Goal: Task Accomplishment & Management: Complete application form

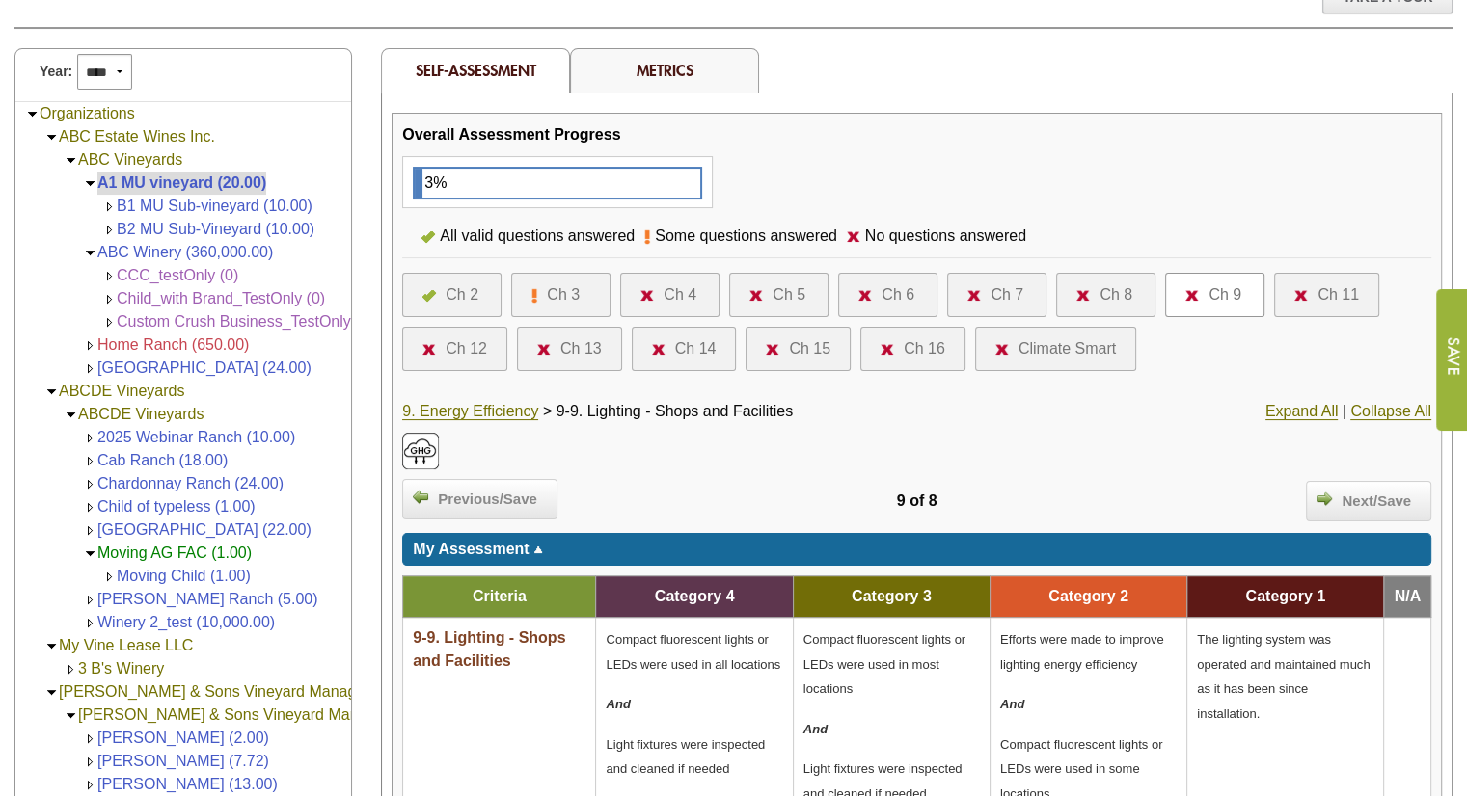
scroll to position [193, 0]
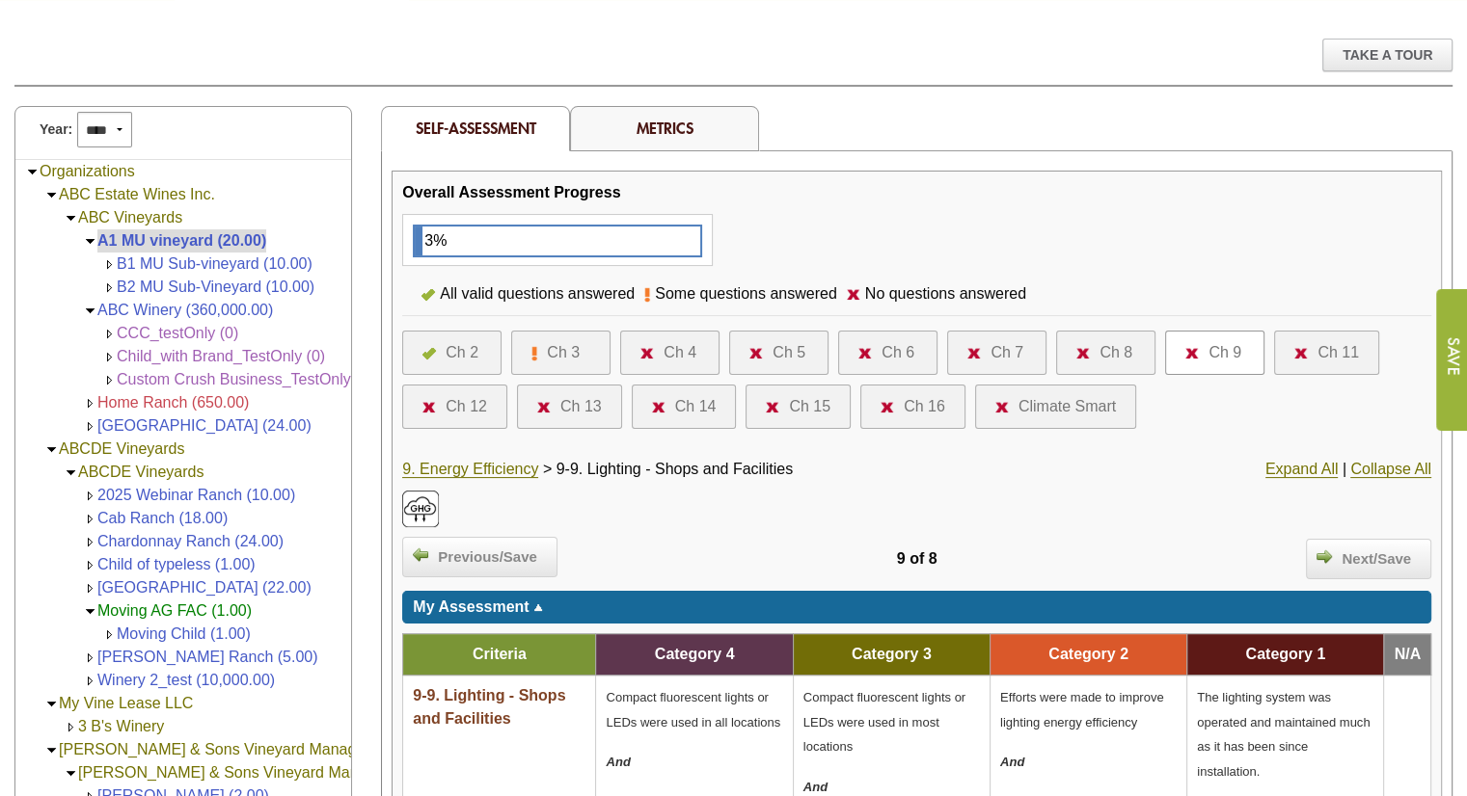
click at [441, 348] on div at bounding box center [433, 352] width 23 height 23
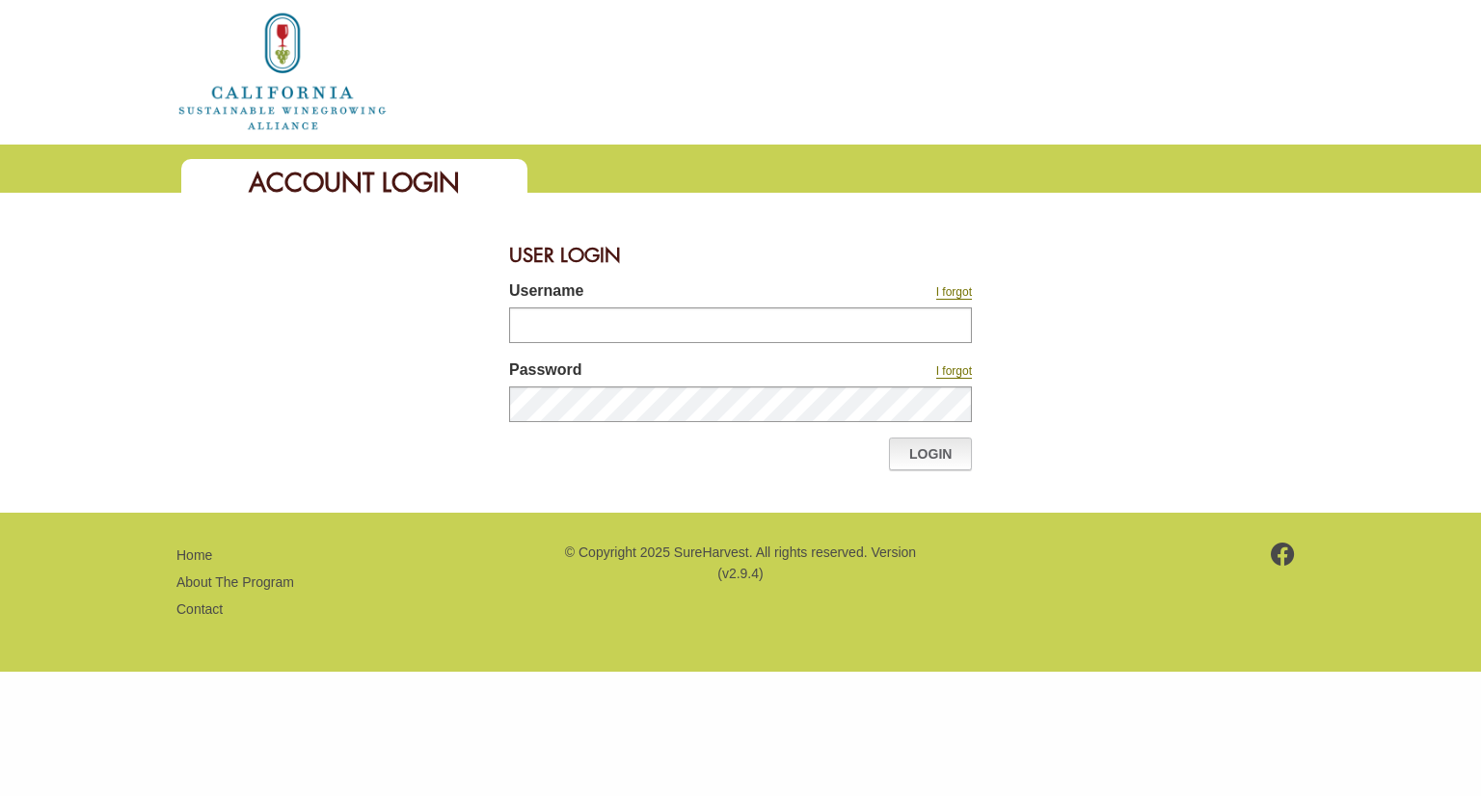
type input "********"
click at [944, 468] on link "Login" at bounding box center [930, 454] width 83 height 33
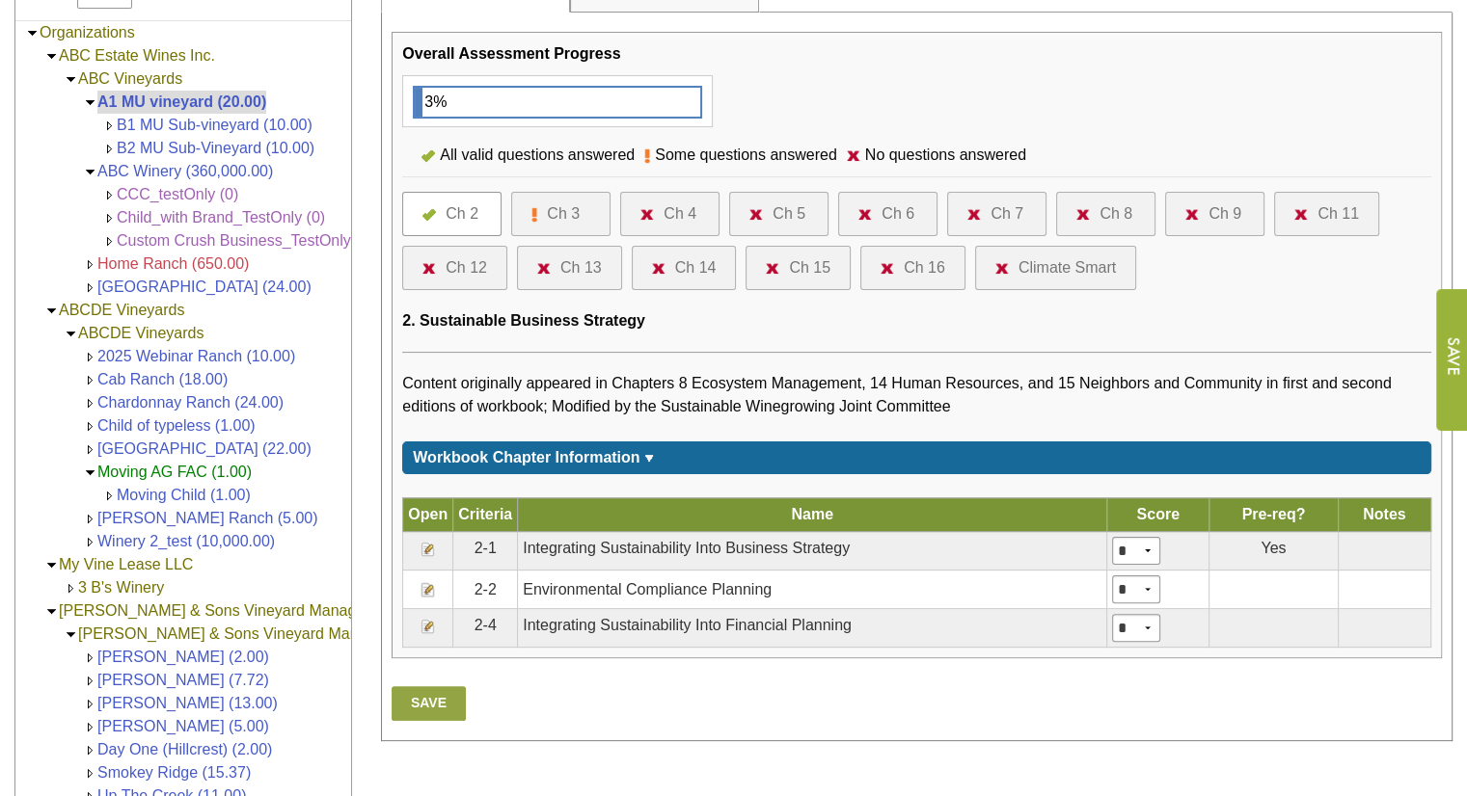
scroll to position [413, 0]
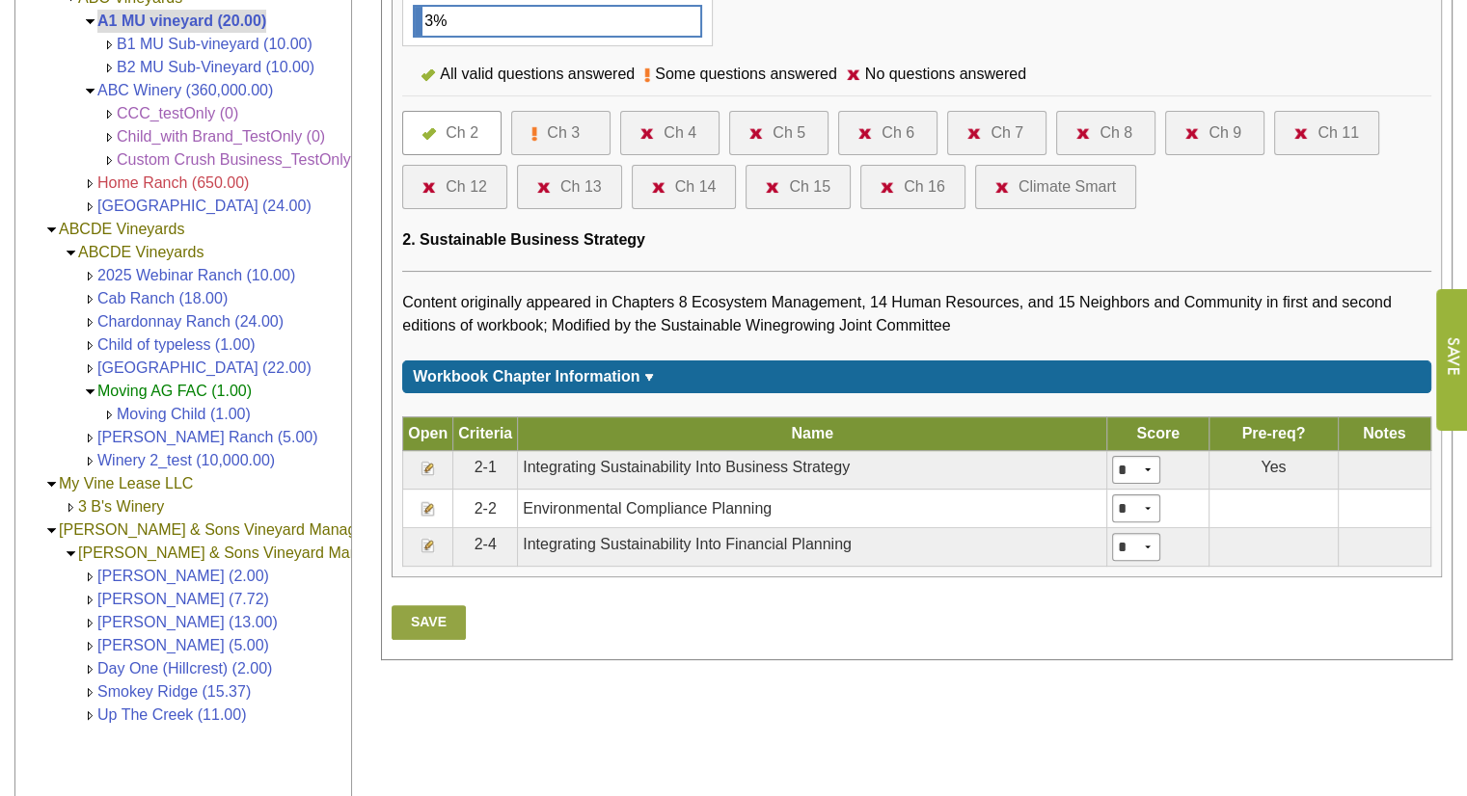
click at [422, 471] on img at bounding box center [427, 468] width 15 height 15
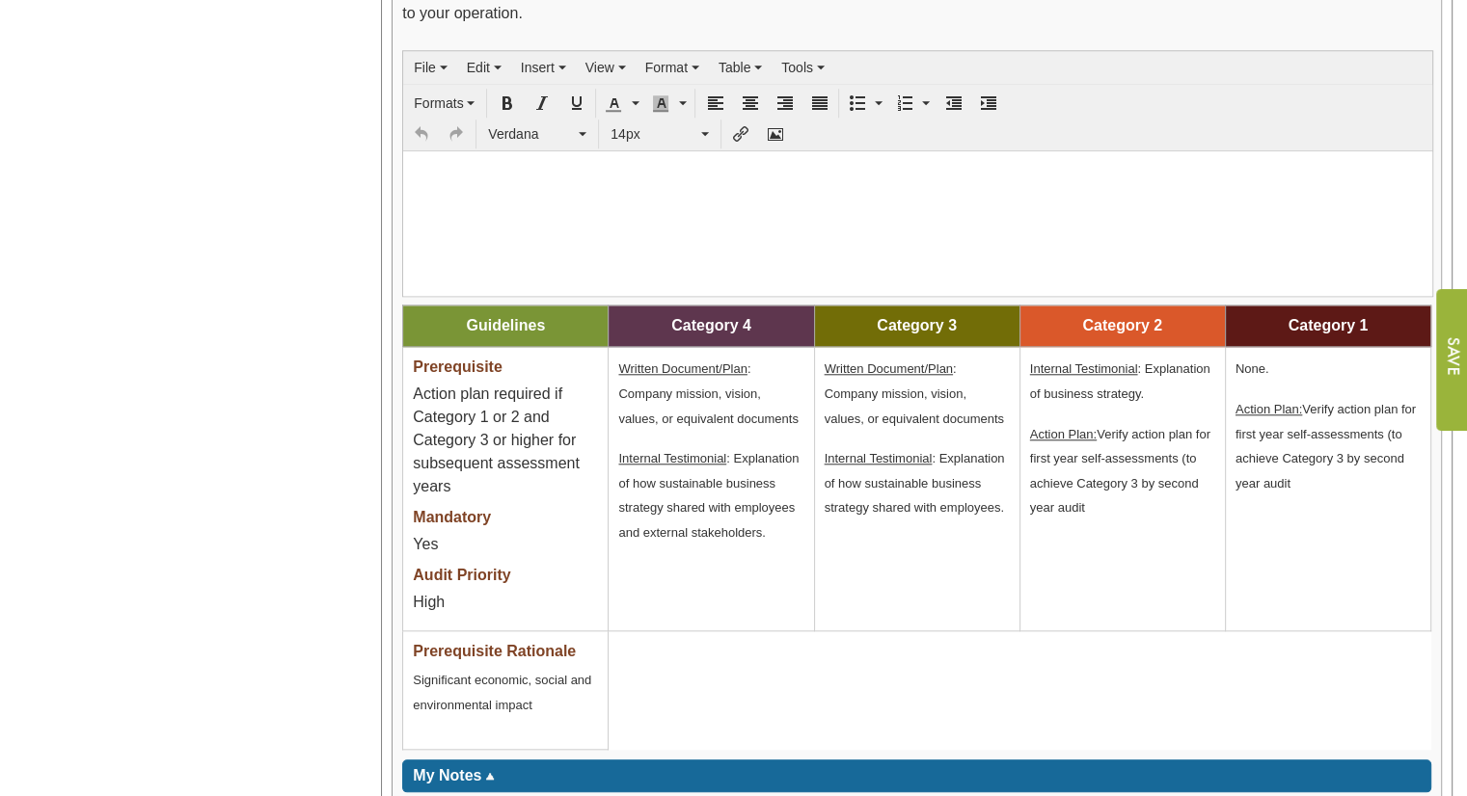
scroll to position [1832, 0]
